Goal: Check status: Check status

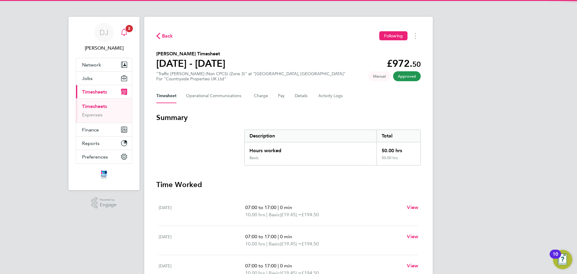
click at [127, 34] on icon "Main navigation" at bounding box center [124, 32] width 7 height 7
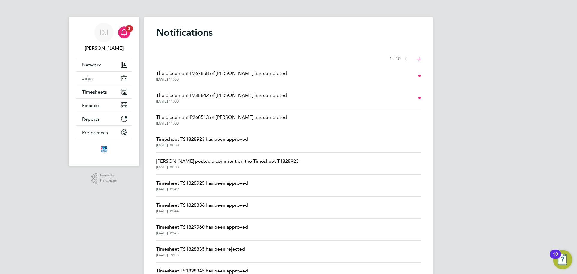
click at [231, 97] on span "The placement P288842 of [PERSON_NAME] has completed" at bounding box center [221, 95] width 131 height 7
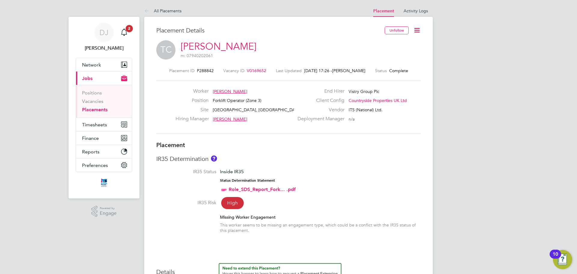
click at [206, 69] on span "P288842" at bounding box center [205, 70] width 17 height 5
copy span "P288842"
drag, startPoint x: 151, startPoint y: 9, endPoint x: 152, endPoint y: 12, distance: 3.1
click at [151, 9] on icon at bounding box center [148, 12] width 8 height 8
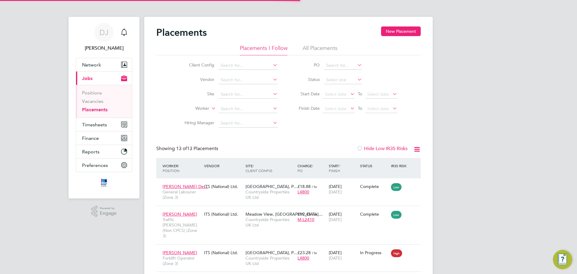
scroll to position [23, 52]
click at [118, 32] on div "Main navigation" at bounding box center [124, 32] width 12 height 12
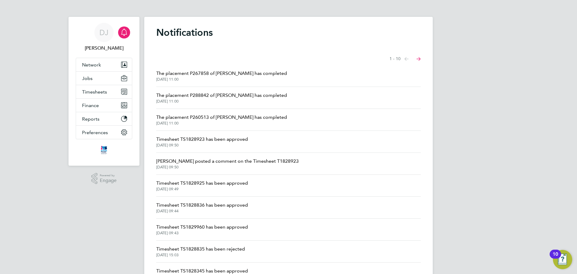
click at [232, 77] on span "[DATE] 11:00" at bounding box center [221, 79] width 131 height 5
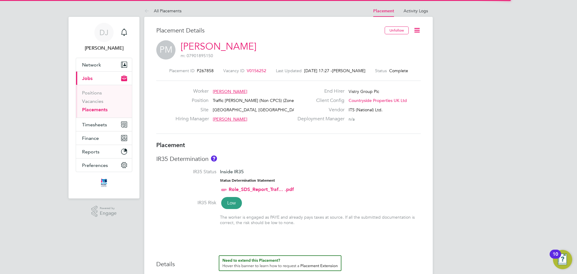
click at [203, 70] on span "P267858" at bounding box center [205, 70] width 17 height 5
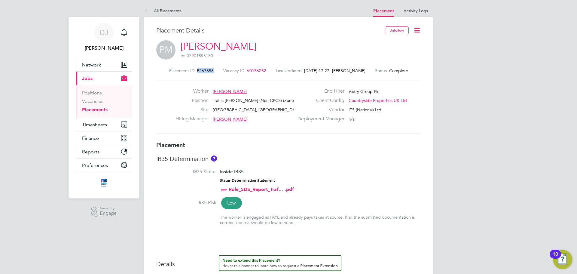
copy span "P267858"
